Goal: Navigation & Orientation: Find specific page/section

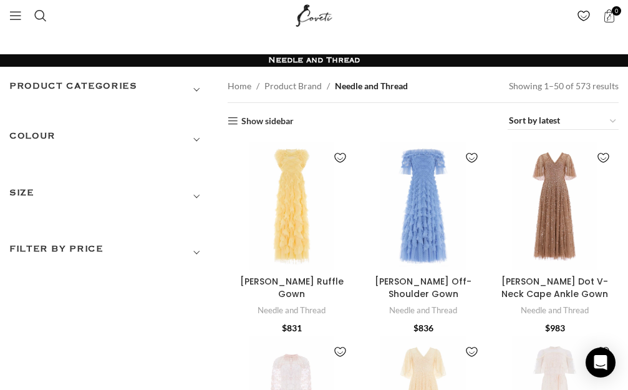
click at [23, 138] on h3 "COLOUR" at bounding box center [109, 139] width 200 height 21
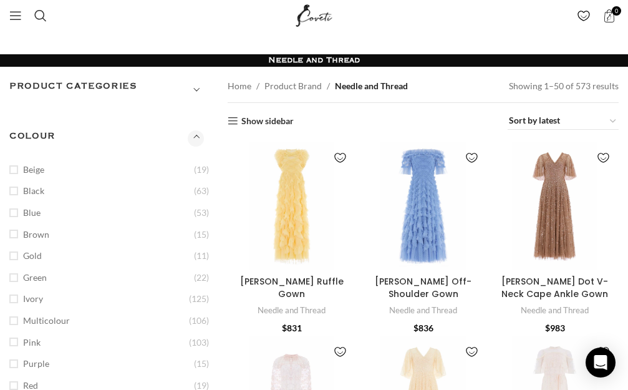
click at [44, 134] on h3 "COLOUR" at bounding box center [109, 139] width 200 height 21
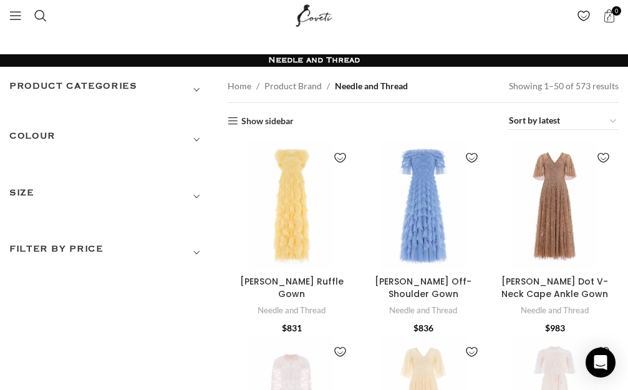
click at [28, 186] on h3 "SIZE" at bounding box center [109, 196] width 200 height 21
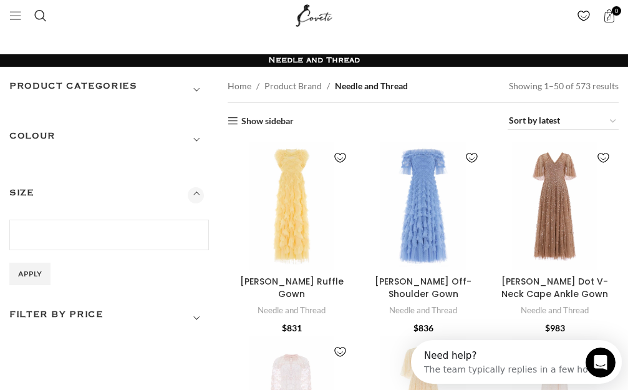
click at [20, 15] on span "Open mobile menu" at bounding box center [15, 15] width 12 height 12
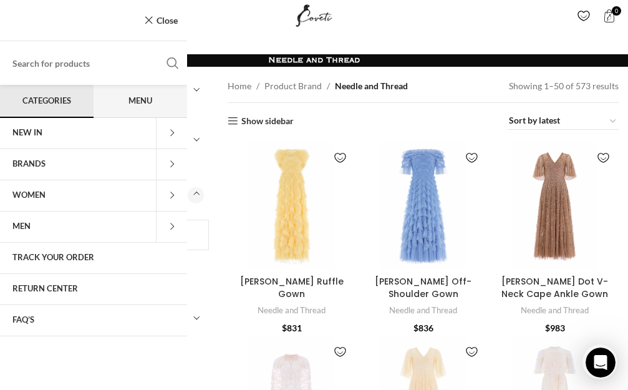
click at [147, 100] on span "Menu" at bounding box center [141, 101] width 94 height 32
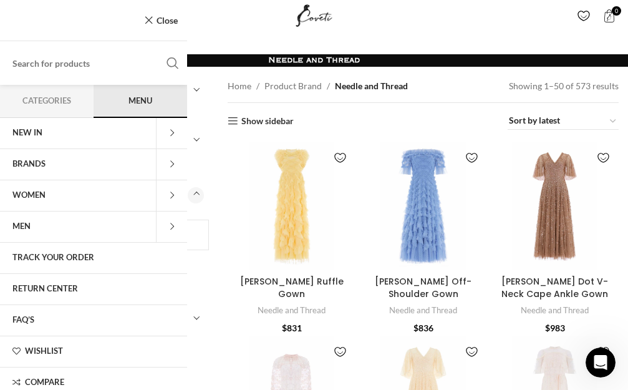
click at [37, 134] on span "NEW IN" at bounding box center [27, 133] width 30 height 10
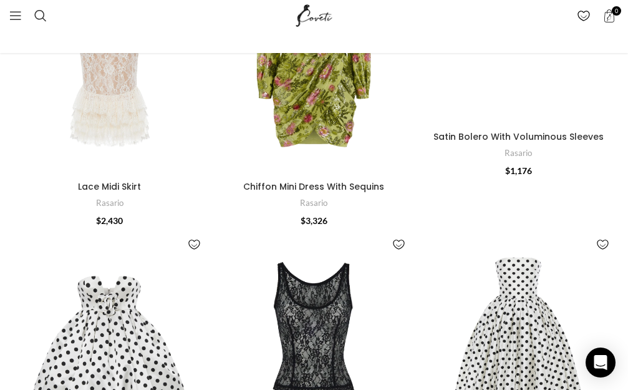
scroll to position [865, 0]
